Goal: Task Accomplishment & Management: Manage account settings

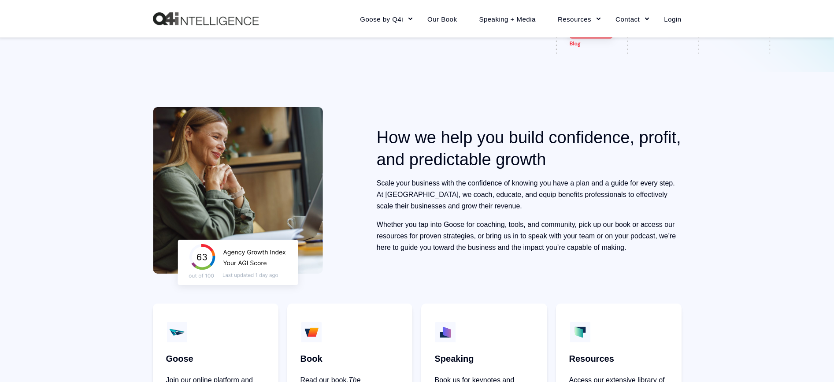
scroll to position [323, 0]
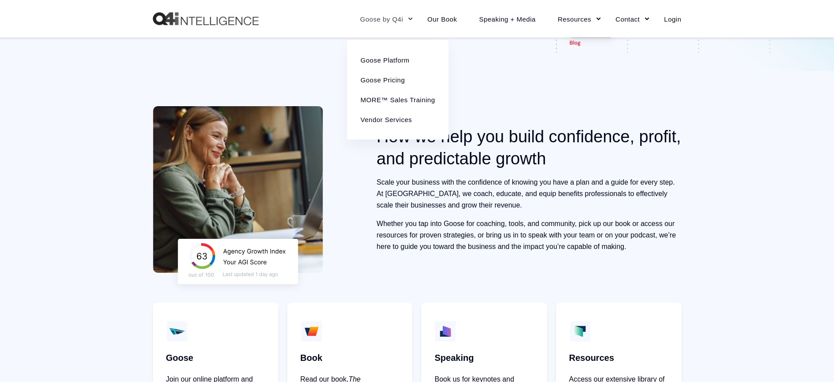
click at [388, 20] on link "Goose by Q4i" at bounding box center [382, 19] width 67 height 38
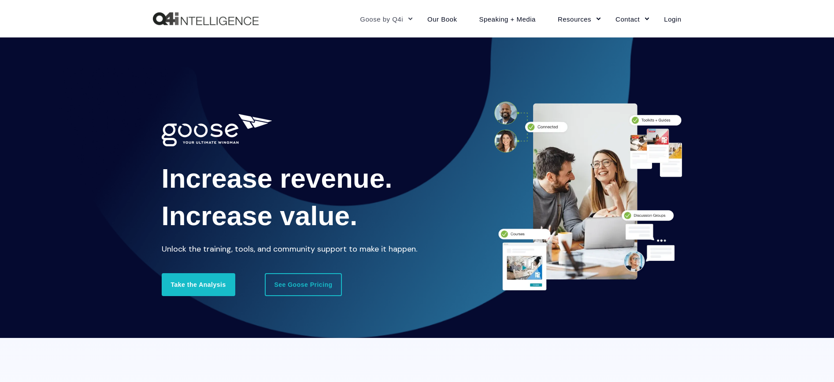
click at [394, 82] on div "Increase revenue. Increase value. Unlock the training, tools, and community sup…" at bounding box center [417, 187] width 834 height 300
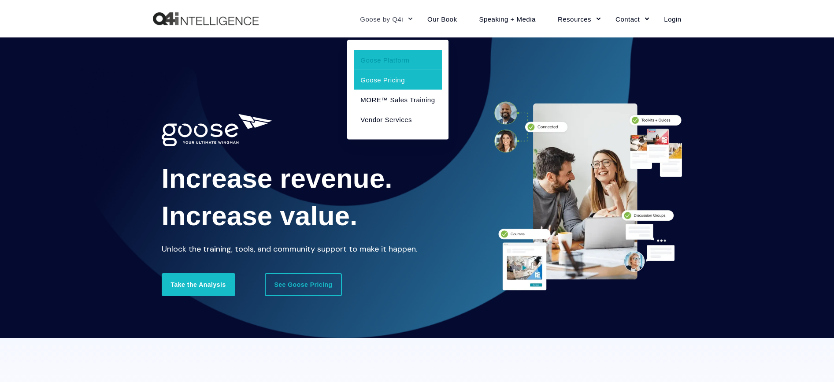
click at [393, 79] on link "Goose Pricing" at bounding box center [398, 80] width 88 height 20
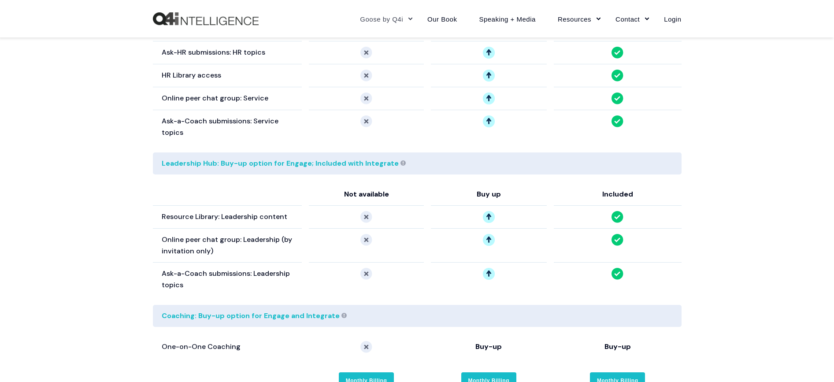
scroll to position [1658, 0]
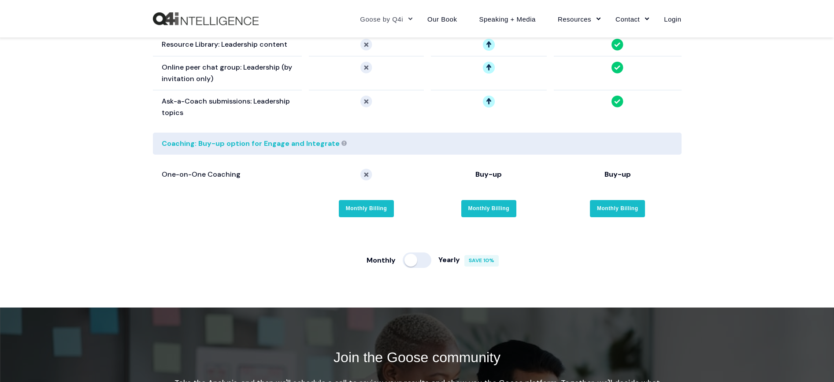
click at [408, 252] on div at bounding box center [417, 259] width 29 height 15
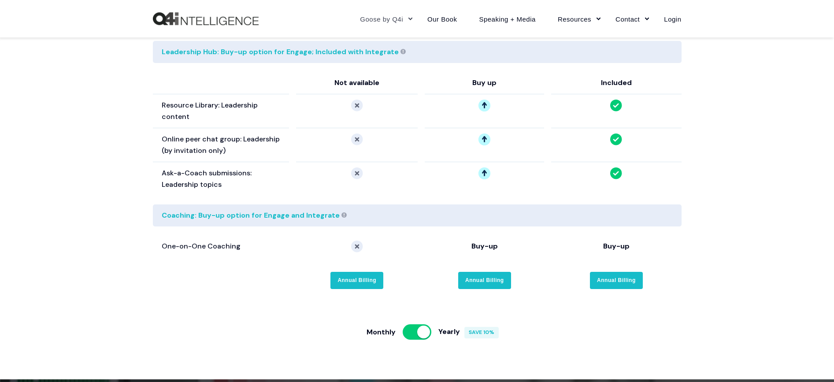
scroll to position [1653, 0]
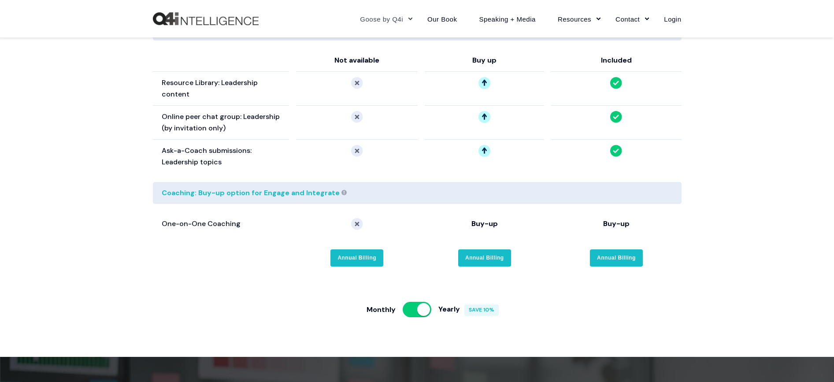
click at [422, 302] on div at bounding box center [417, 309] width 29 height 15
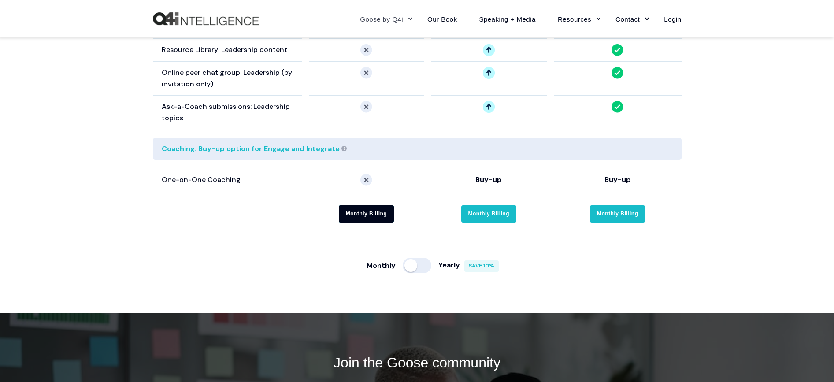
click at [364, 205] on link "Monthly Billing" at bounding box center [367, 213] width 56 height 17
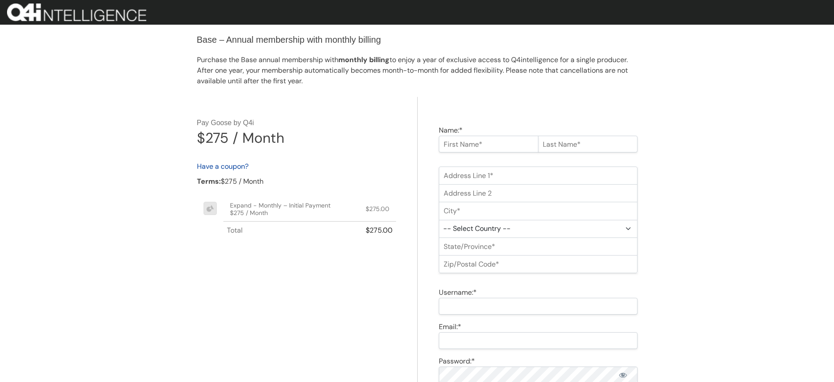
click at [478, 145] on input "Name:*" at bounding box center [489, 144] width 100 height 17
type input "Whitney"
type input "Person"
type input "945 McKinney St"
type input "Ste 15787"
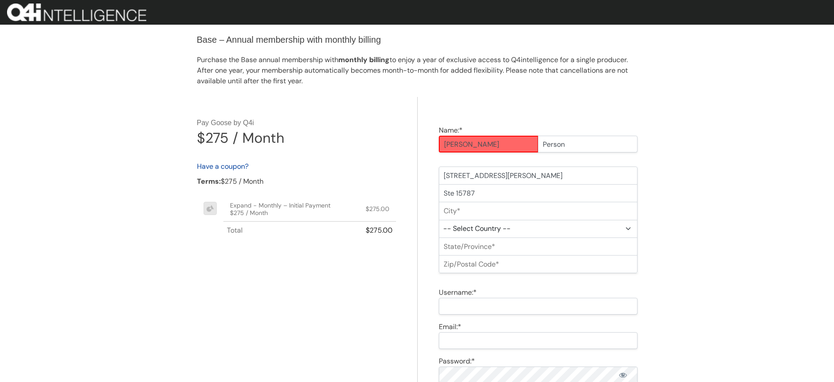
type input "Houston"
click at [556, 231] on select "-- Select Country -- United States (US) Afghanistan Åland Islands Albania Alger…" at bounding box center [538, 229] width 199 height 18
select select "US"
click at [439, 220] on select "-- Select Country -- United States (US) Afghanistan Åland Islands Albania Alger…" at bounding box center [538, 229] width 199 height 18
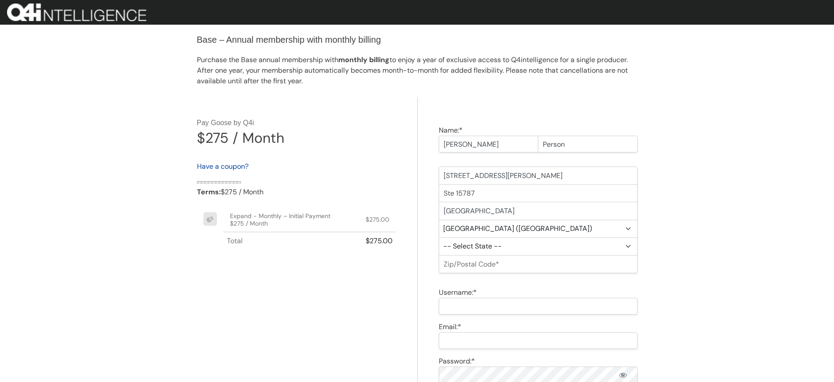
click at [544, 250] on select "-- Select State -- Alabama Alaska Arizona Arkansas California Colorado Connecti…" at bounding box center [538, 246] width 199 height 18
select select "TX"
click at [439, 237] on select "-- Select State -- Alabama Alaska Arizona Arkansas California Colorado Connecti…" at bounding box center [538, 246] width 199 height 18
click at [540, 271] on input "Zip/Postal Code:*" at bounding box center [538, 264] width 199 height 18
type input "77002"
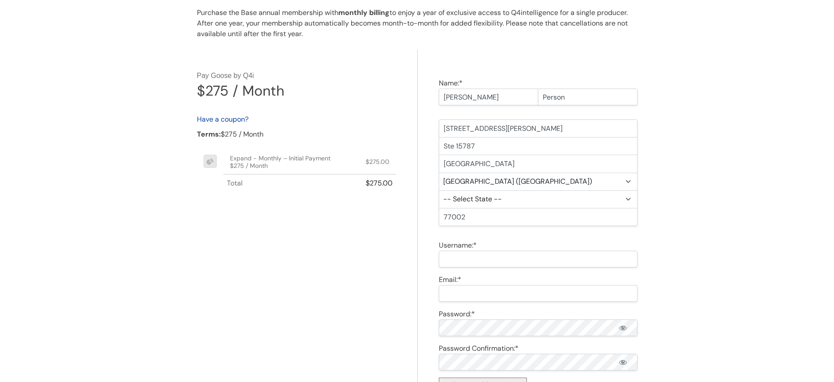
scroll to position [51, 0]
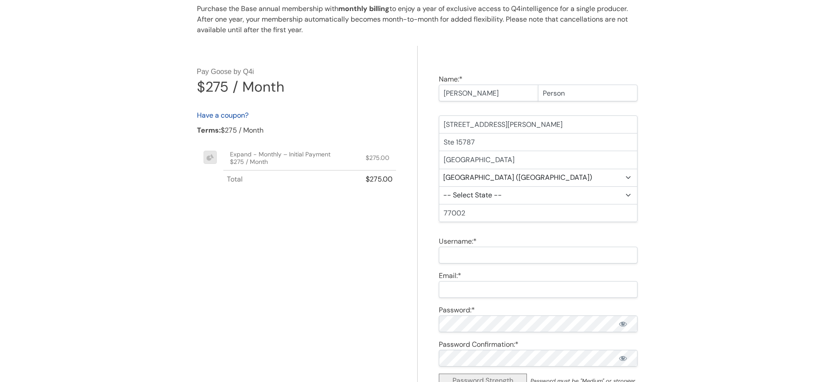
click at [504, 257] on input "Username:*" at bounding box center [538, 255] width 199 height 17
type input "whitneyperson"
type input "whitney@serenitybenefitsgroup.com"
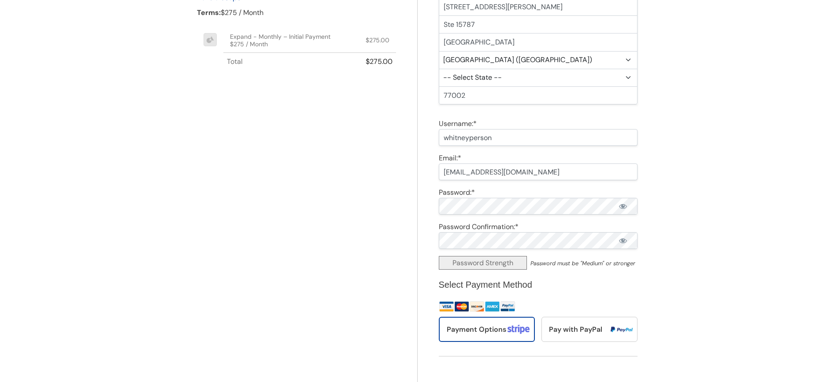
scroll to position [173, 0]
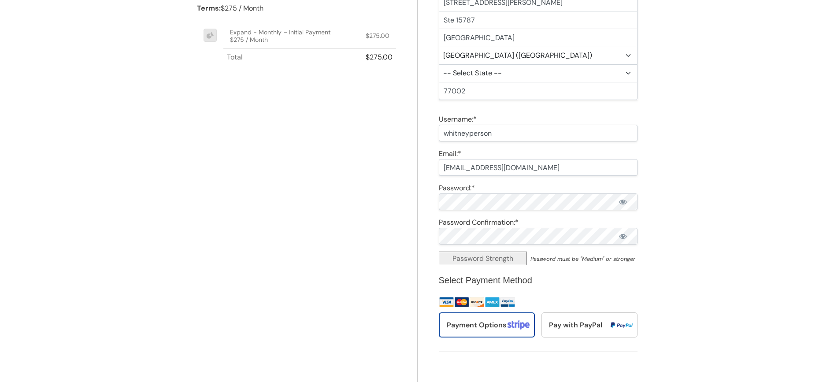
click at [439, 210] on div at bounding box center [439, 210] width 0 height 0
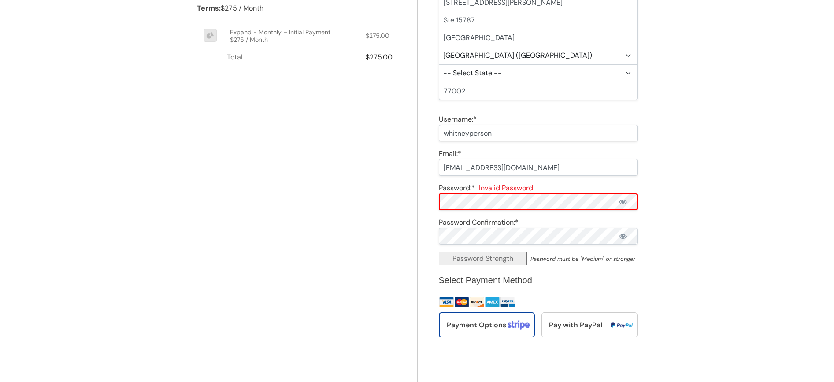
click at [700, 211] on div "Base – Annual membership with monthly billing Purchase the Base annual membersh…" at bounding box center [417, 295] width 834 height 937
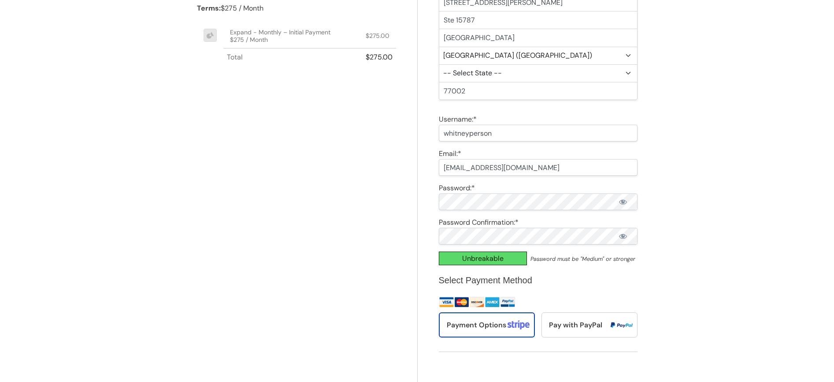
click at [669, 217] on div "Base – Annual membership with monthly billing Purchase the Base annual membersh…" at bounding box center [417, 290] width 834 height 927
click at [665, 209] on div "Base – Annual membership with monthly billing Purchase the Base annual membersh…" at bounding box center [417, 290] width 834 height 927
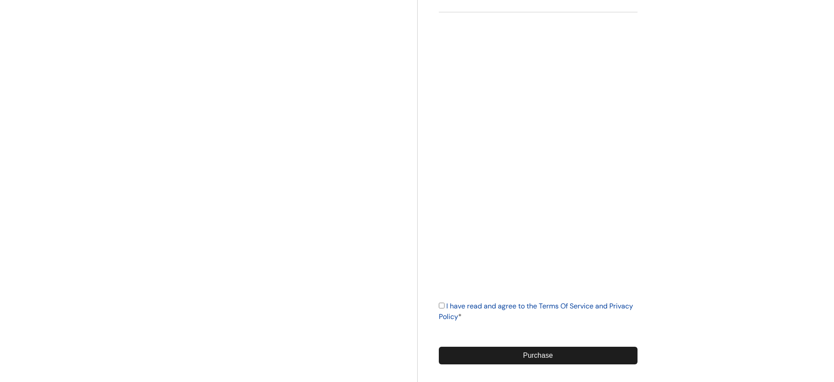
scroll to position [545, 0]
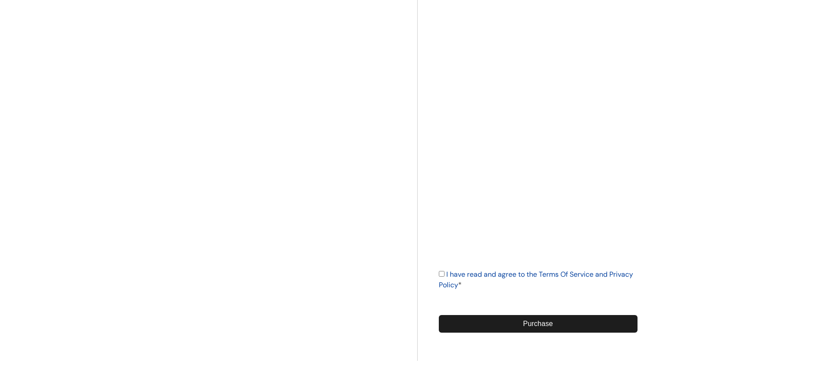
click at [439, 271] on input "I have read and agree to the Terms Of Service and Privacy Policy *" at bounding box center [442, 274] width 6 height 6
checkbox input "true"
click at [497, 325] on input "Purchase" at bounding box center [538, 324] width 199 height 18
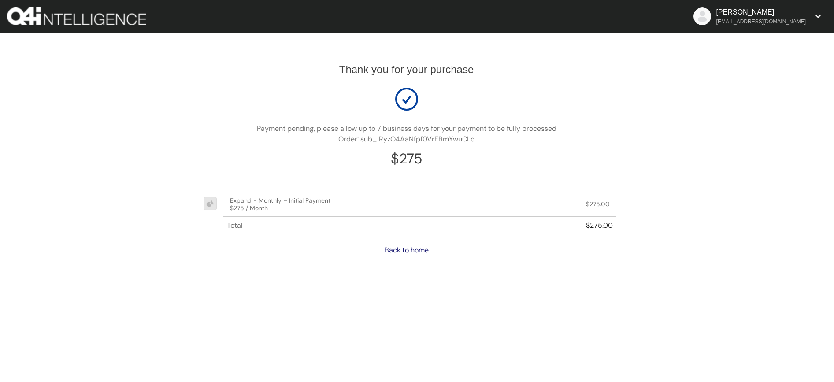
click at [417, 253] on link "Back to home" at bounding box center [407, 249] width 44 height 9
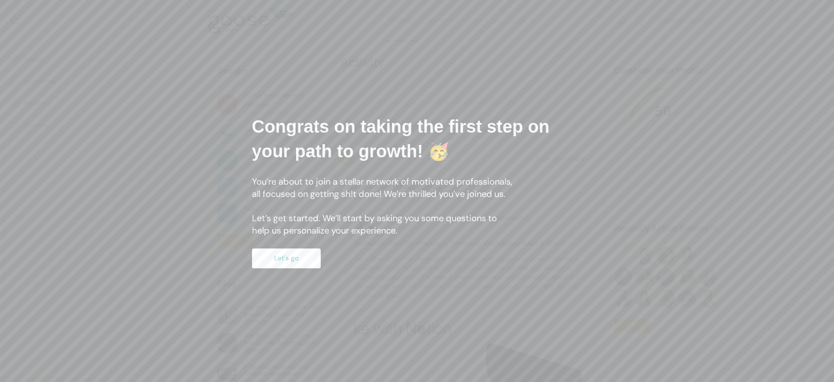
click at [287, 261] on button "Let's go" at bounding box center [286, 258] width 69 height 20
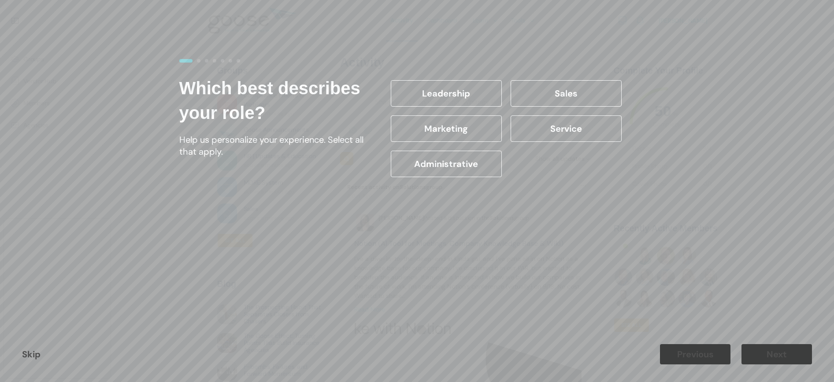
click at [424, 89] on label "Leadership" at bounding box center [446, 93] width 111 height 26
click at [0, 0] on input "Leadership" at bounding box center [0, 0] width 0 height 0
click at [573, 89] on label "Sales" at bounding box center [566, 93] width 111 height 26
click at [0, 0] on input "Sales" at bounding box center [0, 0] width 0 height 0
click at [567, 133] on label "Service" at bounding box center [566, 128] width 111 height 26
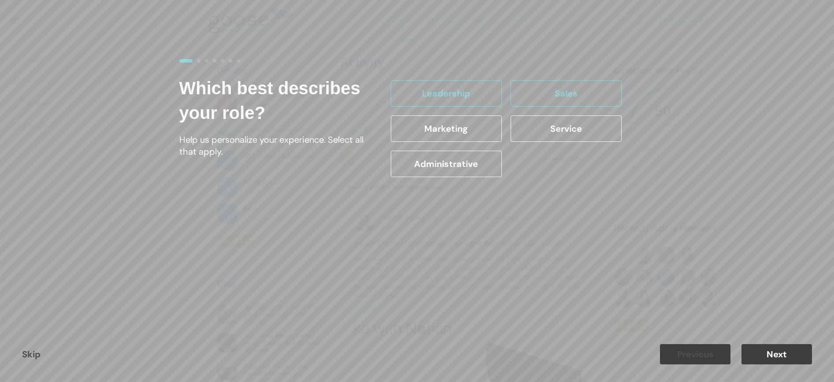
click at [0, 0] on input "Service" at bounding box center [0, 0] width 0 height 0
click at [427, 130] on label "Marketing" at bounding box center [446, 128] width 111 height 26
click at [0, 0] on input "Marketing" at bounding box center [0, 0] width 0 height 0
click at [449, 159] on label "Administrative" at bounding box center [446, 164] width 111 height 26
click at [0, 0] on input "Administrative" at bounding box center [0, 0] width 0 height 0
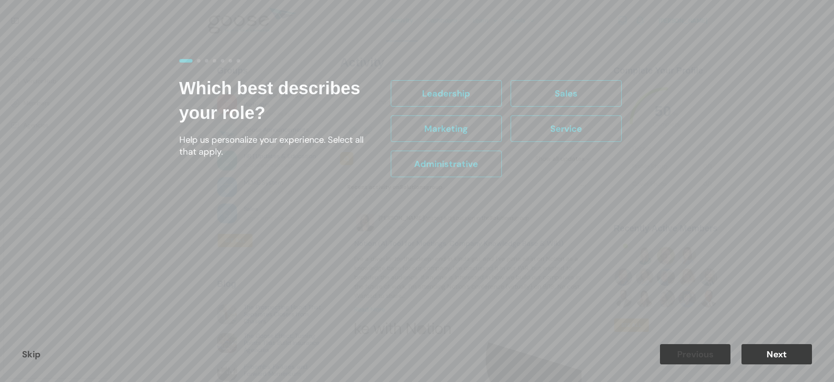
click at [787, 357] on button "Next" at bounding box center [776, 354] width 70 height 20
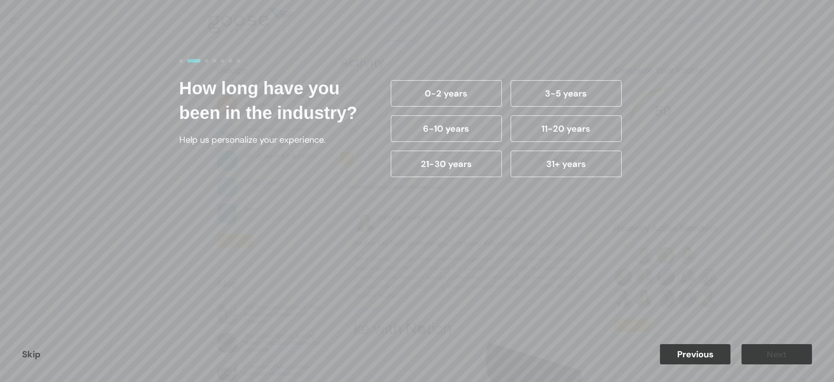
click at [473, 129] on label "6-10 years" at bounding box center [446, 128] width 111 height 26
click at [0, 0] on input "6-10 years" at bounding box center [0, 0] width 0 height 0
click at [778, 353] on button "Next" at bounding box center [776, 354] width 70 height 20
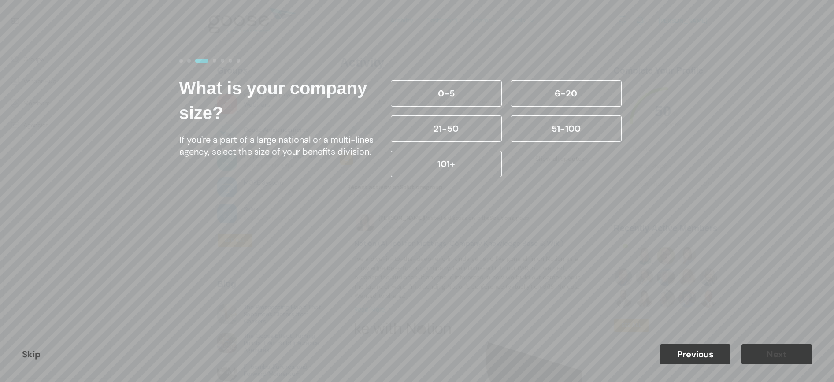
click at [456, 98] on label "0-5" at bounding box center [446, 93] width 111 height 26
click at [0, 0] on input "0-5" at bounding box center [0, 0] width 0 height 0
click at [794, 354] on button "Next" at bounding box center [776, 354] width 70 height 20
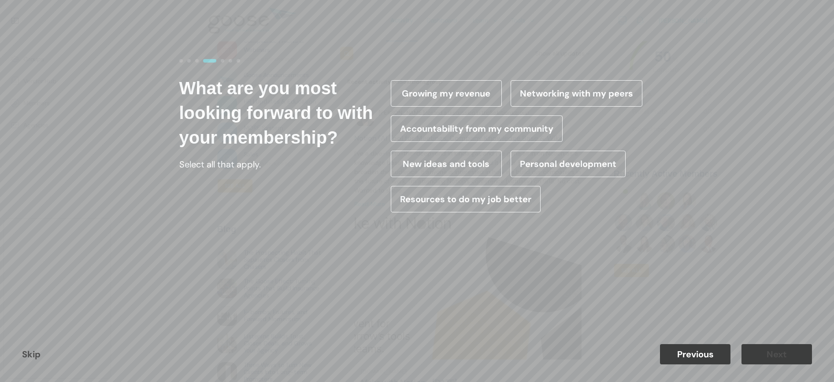
click at [461, 91] on label "Growing my revenue" at bounding box center [446, 93] width 111 height 26
click at [0, 0] on input "Growing my revenue" at bounding box center [0, 0] width 0 height 0
click at [560, 94] on label "Networking with my peers" at bounding box center [577, 93] width 132 height 26
click at [0, 0] on input "Networking with my peers" at bounding box center [0, 0] width 0 height 0
click at [502, 130] on label "Accountability from my community" at bounding box center [477, 128] width 172 height 26
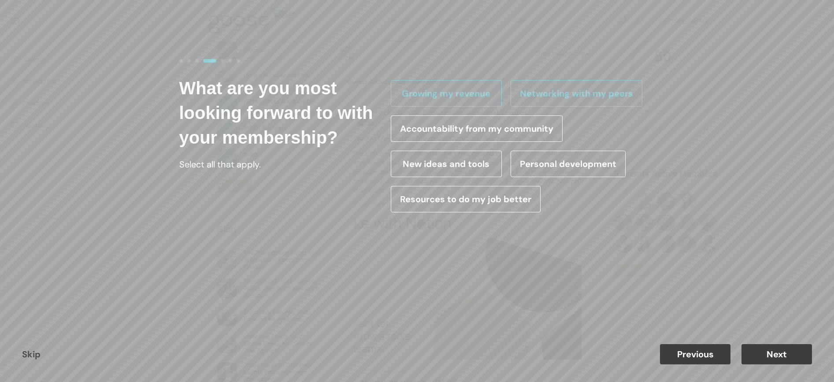
click at [0, 0] on input "Accountability from my community" at bounding box center [0, 0] width 0 height 0
click at [465, 164] on label "New ideas and tools" at bounding box center [446, 164] width 111 height 26
click at [0, 0] on input "New ideas and tools" at bounding box center [0, 0] width 0 height 0
click at [571, 161] on label "Personal development" at bounding box center [568, 164] width 115 height 26
click at [0, 0] on input "Personal development" at bounding box center [0, 0] width 0 height 0
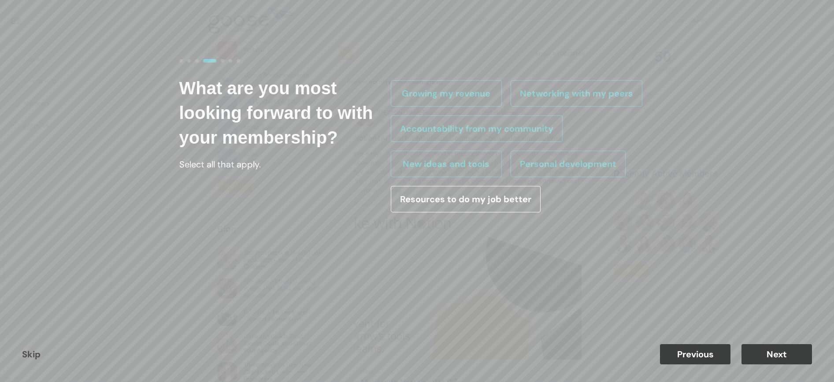
click at [493, 200] on label "Resources to do my job better" at bounding box center [466, 199] width 150 height 26
click at [0, 0] on input "Resources to do my job better" at bounding box center [0, 0] width 0 height 0
click at [791, 365] on div "Skip Previous Next" at bounding box center [417, 354] width 834 height 56
click at [784, 352] on button "Next" at bounding box center [776, 354] width 70 height 20
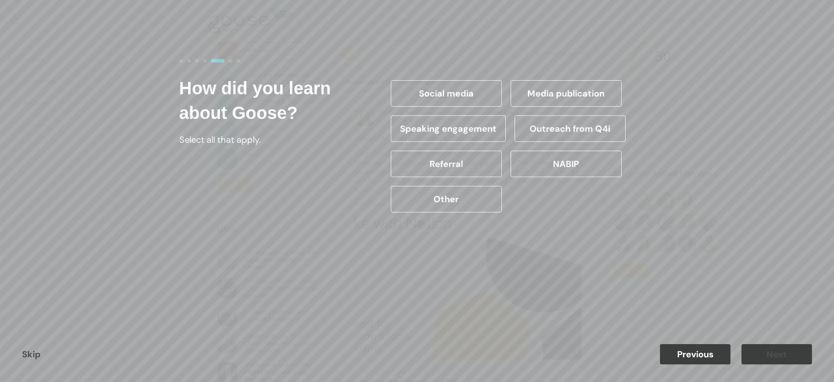
click at [474, 170] on label "Referral" at bounding box center [446, 164] width 111 height 26
click at [0, 0] on input "Referral" at bounding box center [0, 0] width 0 height 0
click at [788, 355] on button "Next" at bounding box center [776, 354] width 70 height 20
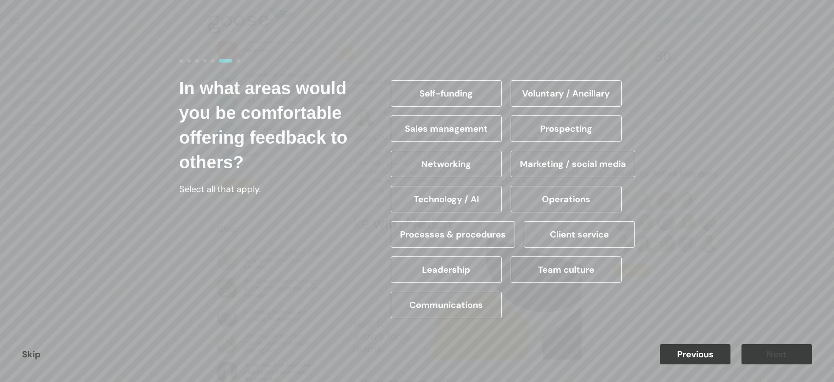
click at [458, 170] on label "Networking" at bounding box center [446, 164] width 111 height 26
click at [0, 0] on input "Networking" at bounding box center [0, 0] width 0 height 0
click at [622, 168] on label "Marketing / social media" at bounding box center [573, 164] width 125 height 26
click at [0, 0] on input "Marketing / social media" at bounding box center [0, 0] width 0 height 0
click at [622, 168] on label "Marketing / social media" at bounding box center [573, 164] width 125 height 26
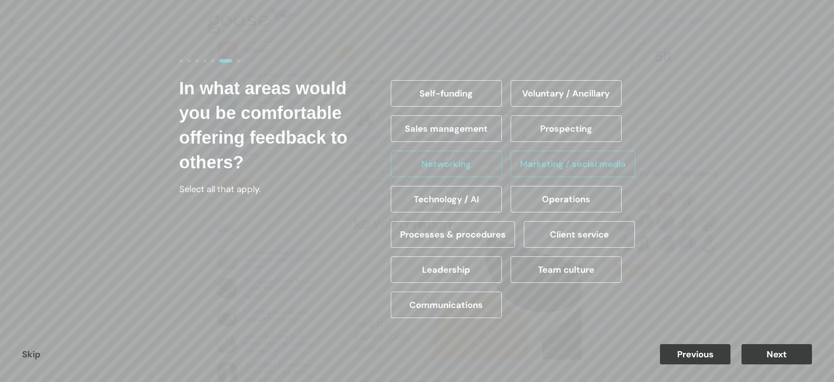
click at [0, 0] on input "Marketing / social media" at bounding box center [0, 0] width 0 height 0
click at [622, 168] on label "Marketing / social media" at bounding box center [573, 164] width 125 height 26
click at [0, 0] on input "Marketing / social media" at bounding box center [0, 0] width 0 height 0
click at [789, 353] on button "Next" at bounding box center [776, 354] width 70 height 20
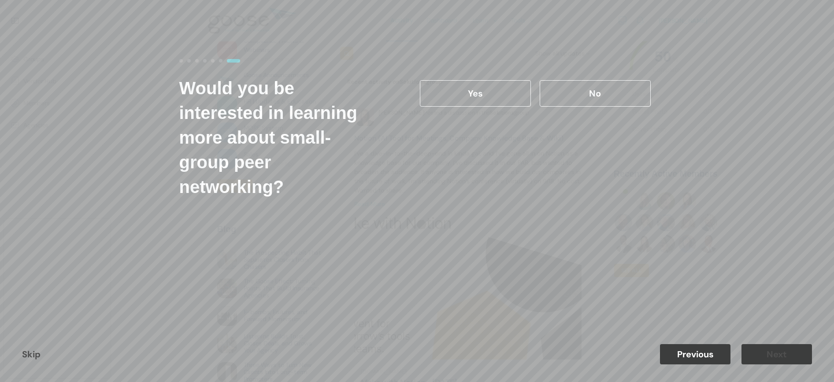
click at [495, 87] on label "Yes" at bounding box center [475, 93] width 111 height 26
click at [0, 0] on input "Yes" at bounding box center [0, 0] width 0 height 0
click at [768, 354] on button "Next" at bounding box center [776, 354] width 70 height 20
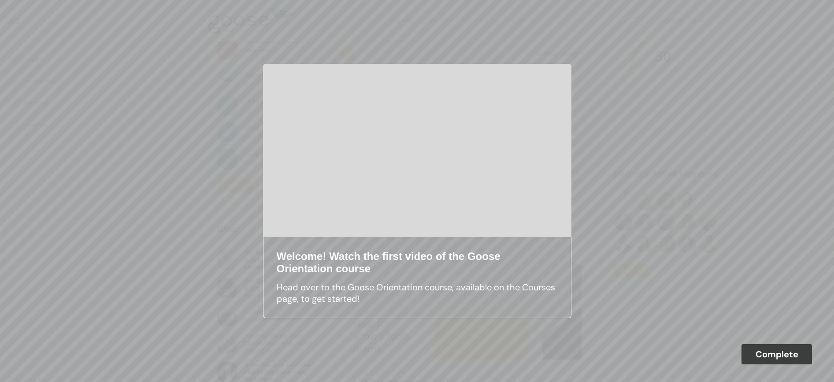
click at [780, 352] on button "Complete" at bounding box center [776, 354] width 70 height 20
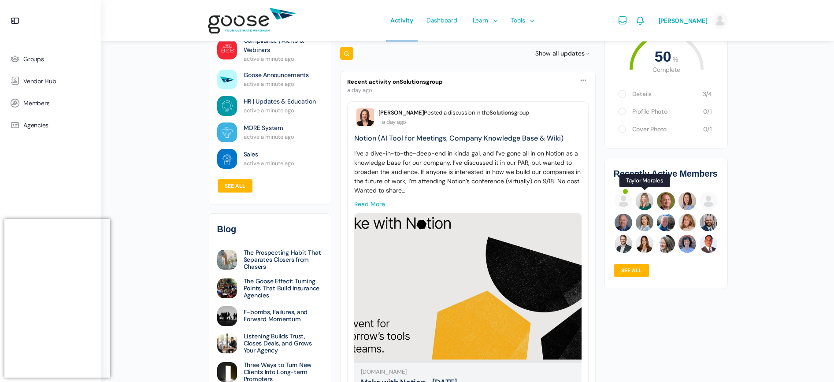
scroll to position [0, 0]
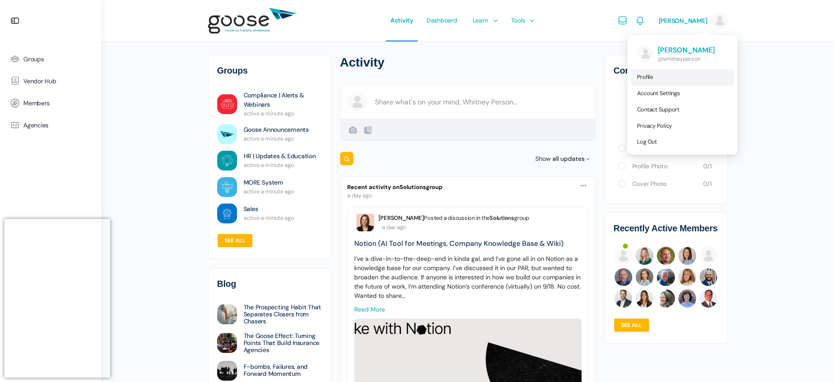
click at [655, 78] on link "Profile" at bounding box center [682, 77] width 103 height 16
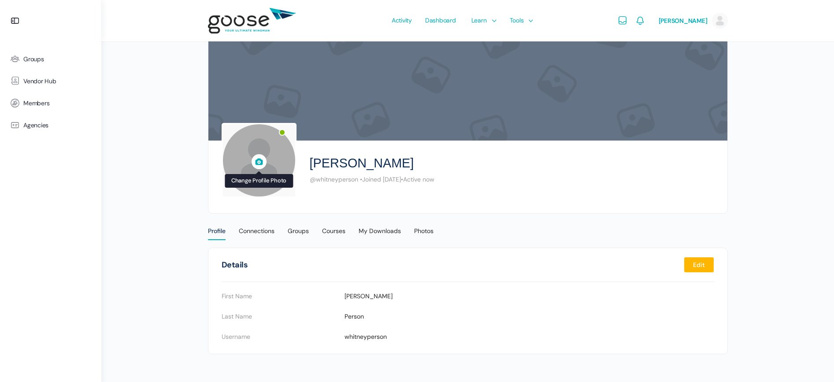
click at [262, 163] on icon at bounding box center [259, 162] width 15 height 20
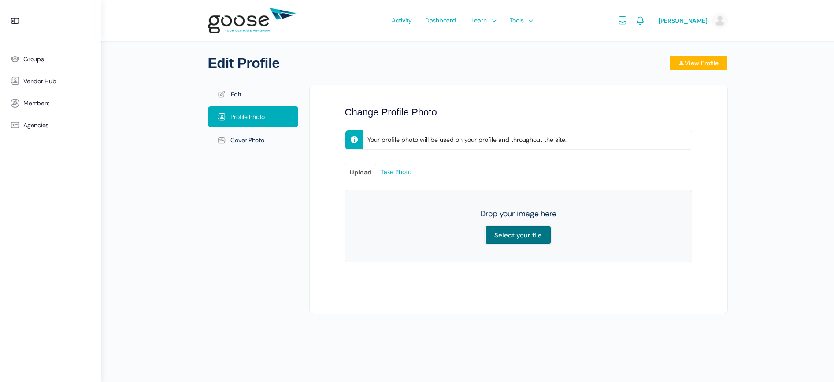
click at [522, 239] on input "Select your file" at bounding box center [518, 235] width 66 height 18
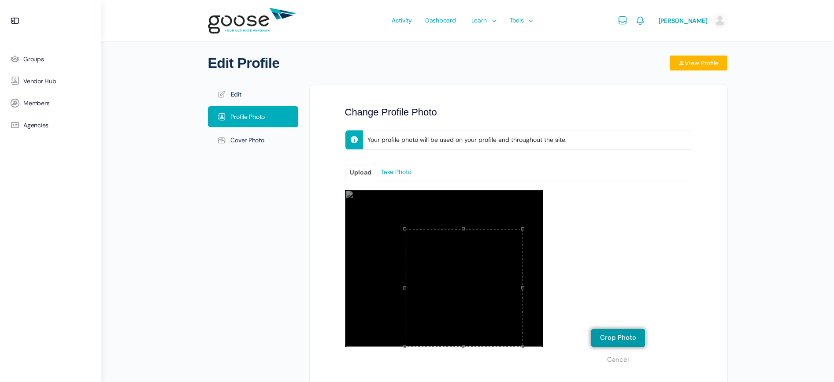
drag, startPoint x: 484, startPoint y: 306, endPoint x: 542, endPoint y: 342, distance: 68.5
click at [542, 342] on div at bounding box center [444, 268] width 198 height 157
drag, startPoint x: 405, startPoint y: 229, endPoint x: 356, endPoint y: 171, distance: 75.9
click at [356, 171] on div "Change Profile Photo Your profile photo will be used on your profile and throug…" at bounding box center [518, 239] width 391 height 309
drag, startPoint x: 463, startPoint y: 271, endPoint x: 457, endPoint y: 269, distance: 6.7
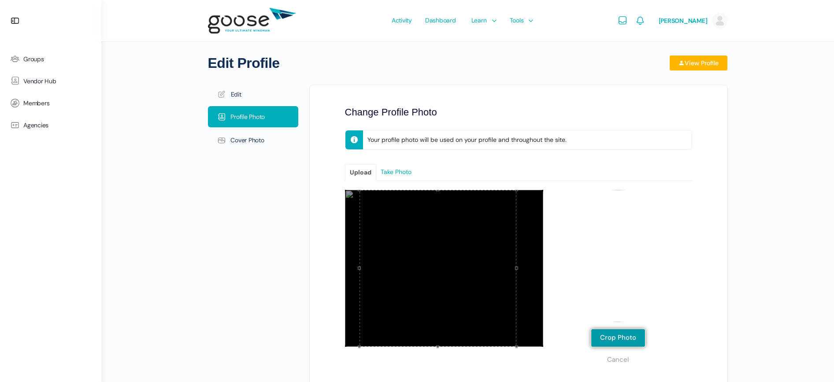
click at [457, 269] on div at bounding box center [438, 268] width 157 height 157
click at [614, 337] on button "Crop Photo" at bounding box center [618, 338] width 55 height 19
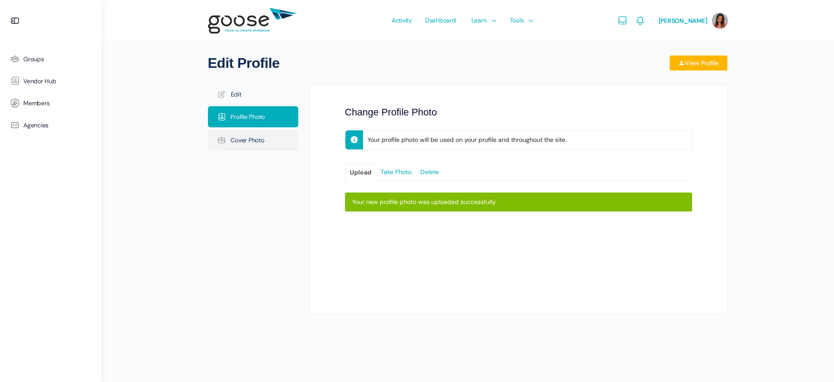
click at [245, 143] on link "Cover Photo" at bounding box center [253, 140] width 90 height 21
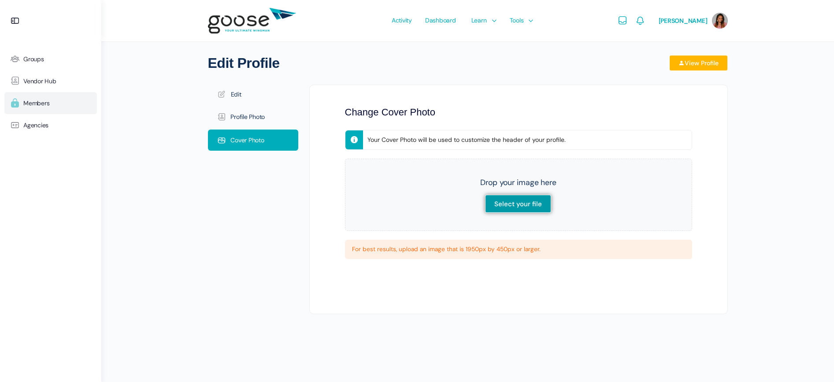
click at [37, 104] on span "Members" at bounding box center [36, 103] width 26 height 7
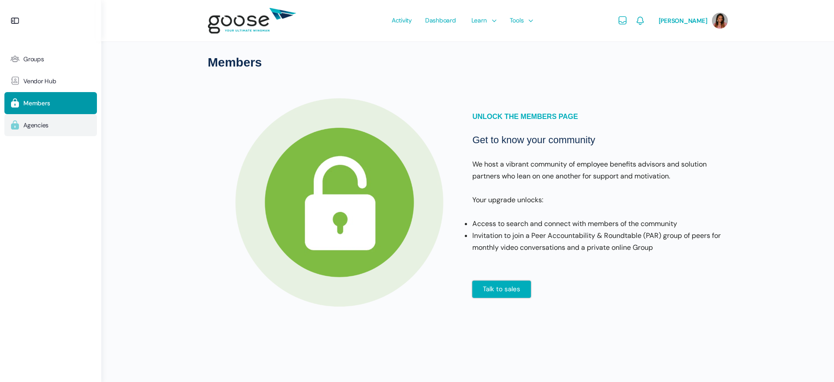
click at [34, 129] on link "Agencies" at bounding box center [50, 125] width 93 height 22
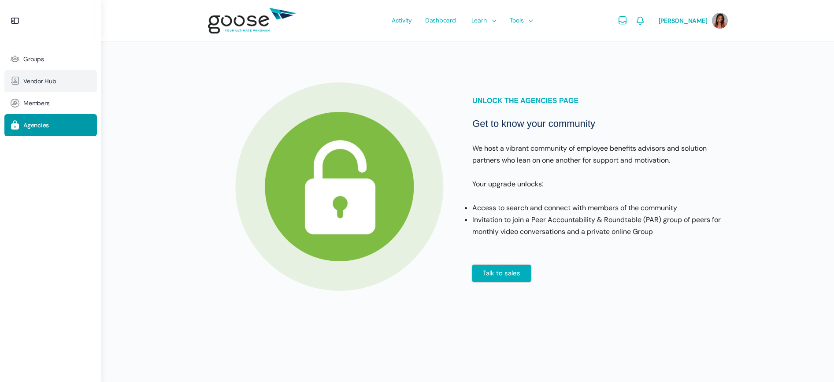
click at [45, 82] on span "Vendor Hub" at bounding box center [39, 81] width 33 height 7
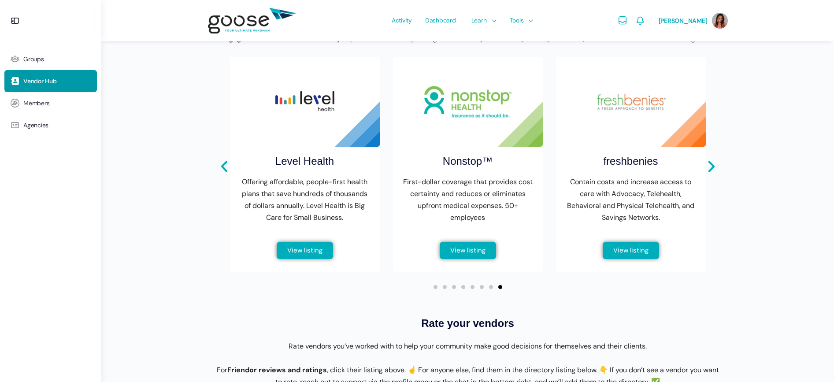
scroll to position [333, 0]
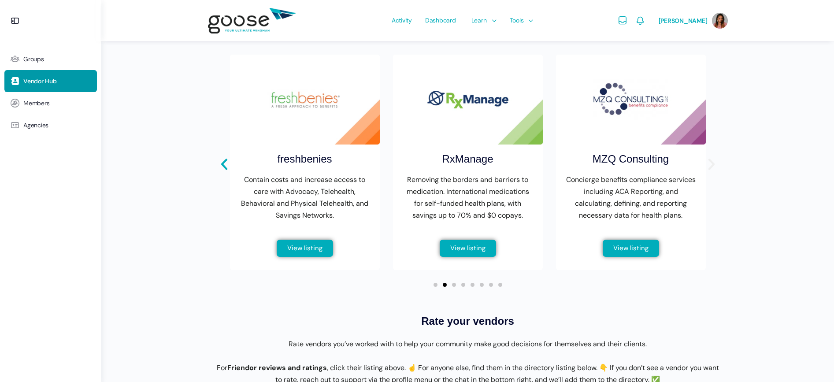
click at [715, 172] on icon "Next slide" at bounding box center [711, 164] width 15 height 15
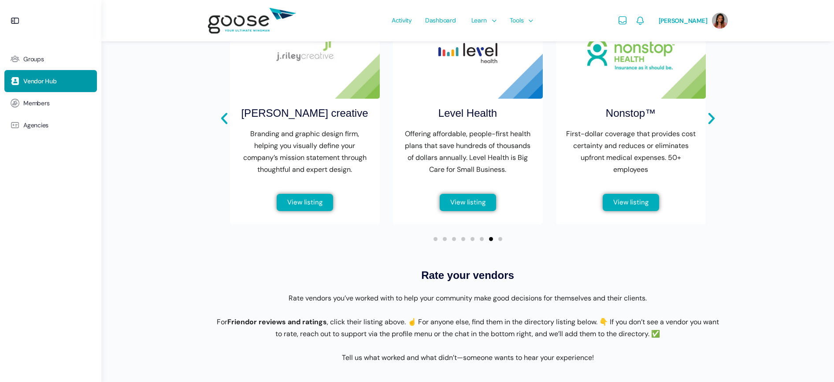
scroll to position [0, 0]
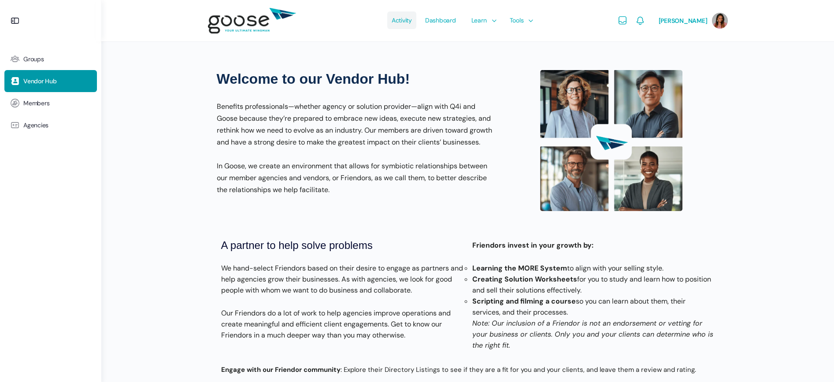
click at [403, 19] on span "Activity" at bounding box center [402, 20] width 20 height 41
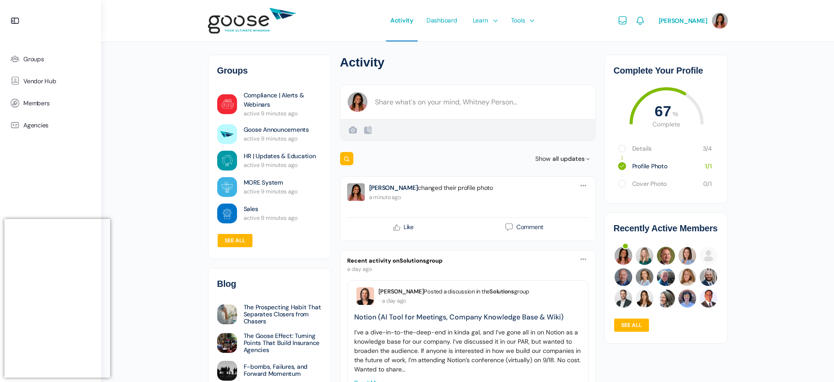
click at [641, 148] on link "Details" at bounding box center [662, 149] width 61 height 8
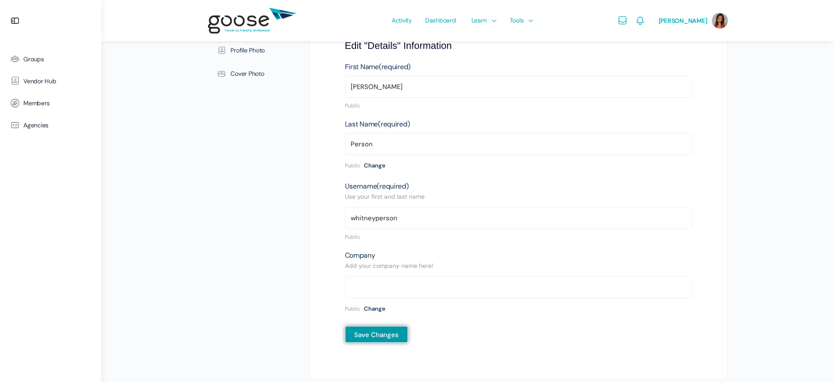
scroll to position [93, 0]
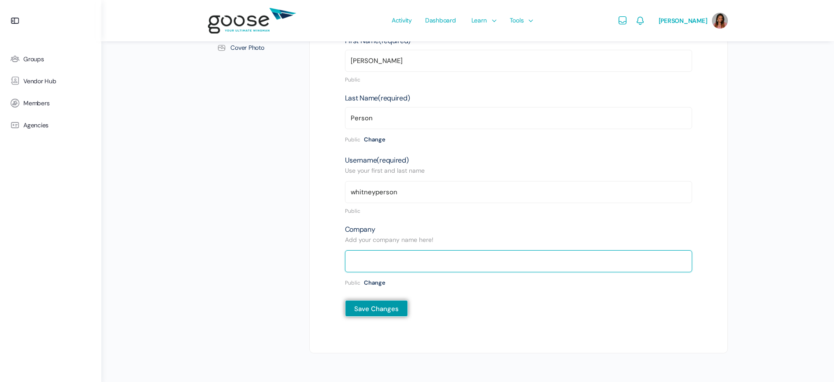
click at [391, 265] on input "text" at bounding box center [518, 261] width 347 height 22
type input "Serenity Benefits Group"
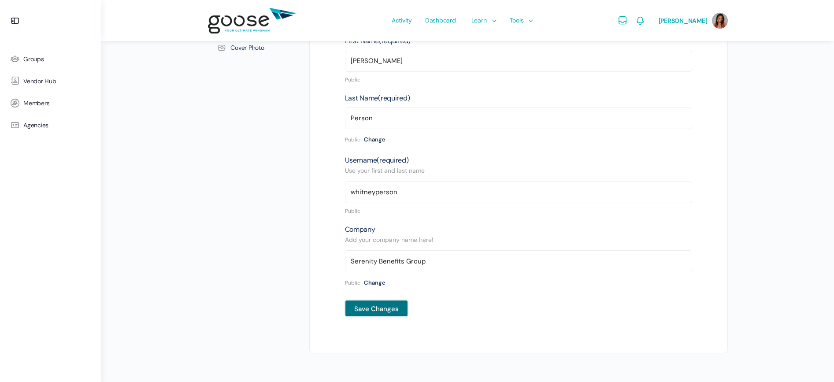
click at [387, 310] on input "Save Changes" at bounding box center [376, 308] width 63 height 17
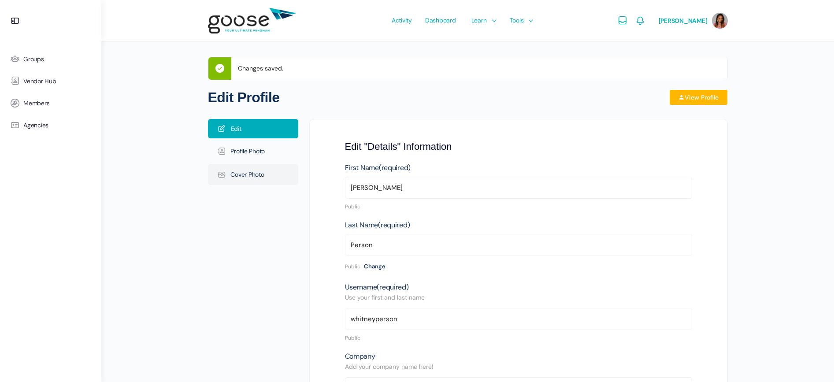
click at [264, 175] on link "Cover Photo" at bounding box center [253, 174] width 90 height 21
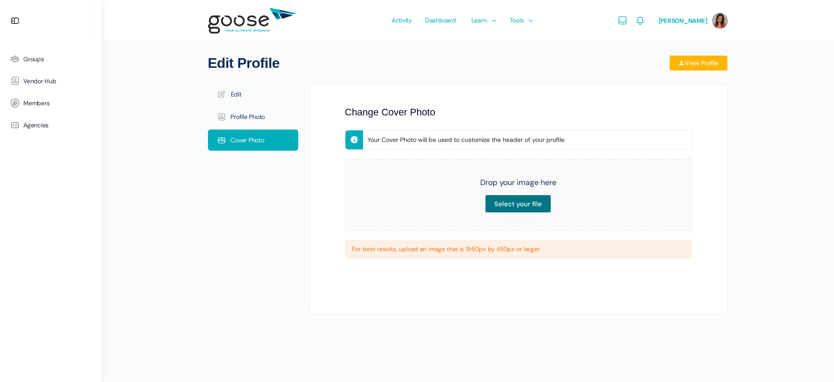
click at [526, 203] on input "Select your file" at bounding box center [518, 204] width 66 height 18
